Goal: Information Seeking & Learning: Learn about a topic

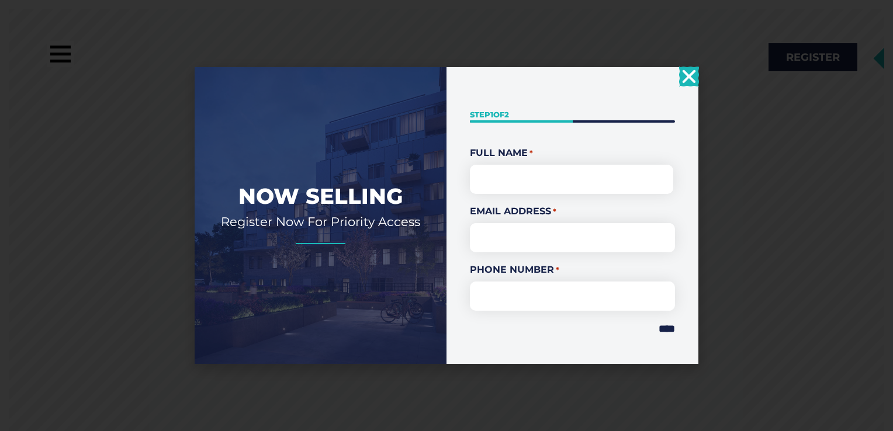
drag, startPoint x: 888, startPoint y: 22, endPoint x: 892, endPoint y: 58, distance: 37.0
click at [884, 58] on html "Skip to content Call: [PHONE_NUMBER] A [GEOGRAPHIC_DATA][PERSON_NAME] Invest In…" at bounding box center [446, 215] width 893 height 431
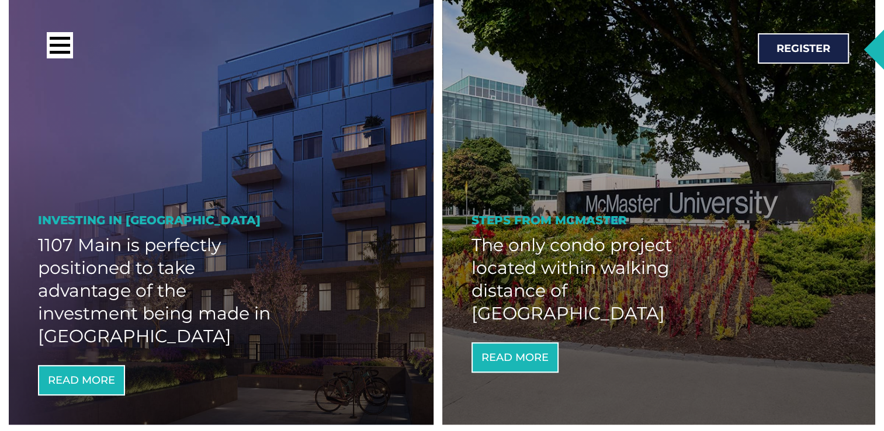
scroll to position [705, 0]
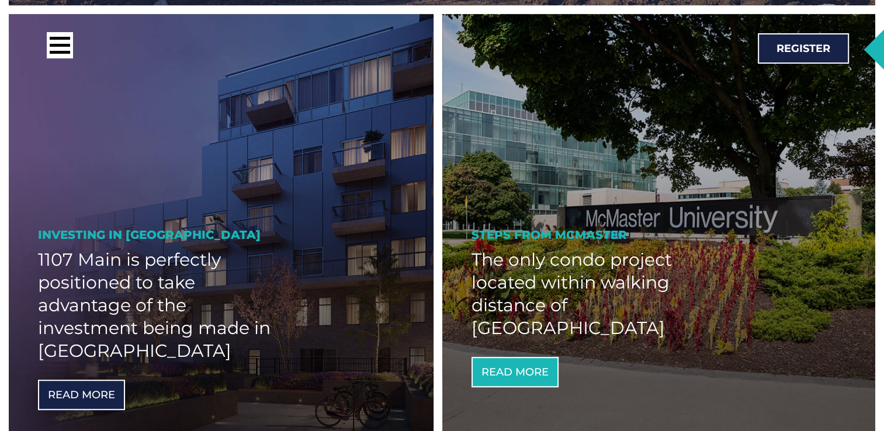
click at [106, 399] on span "Read More" at bounding box center [81, 395] width 67 height 11
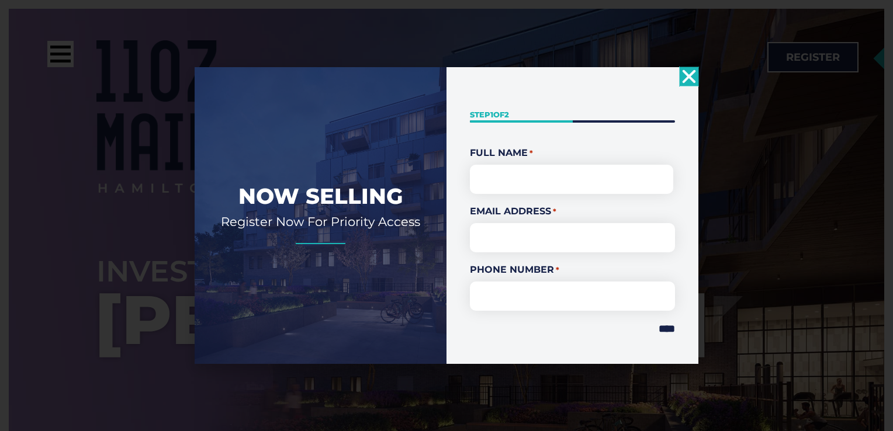
drag, startPoint x: 888, startPoint y: 26, endPoint x: 873, endPoint y: 43, distance: 23.2
click at [884, 51] on html "Skip to content Call: [PHONE_NUMBER] A [GEOGRAPHIC_DATA][PERSON_NAME] Invest In…" at bounding box center [446, 215] width 893 height 431
